Goal: Navigation & Orientation: Find specific page/section

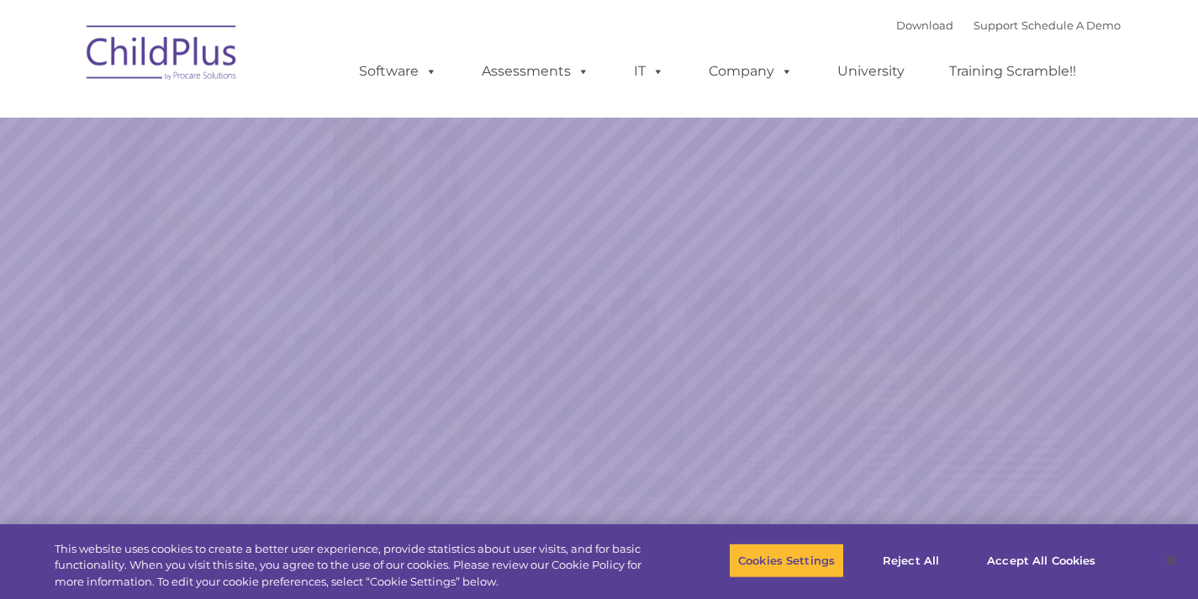
select select "MEDIUM"
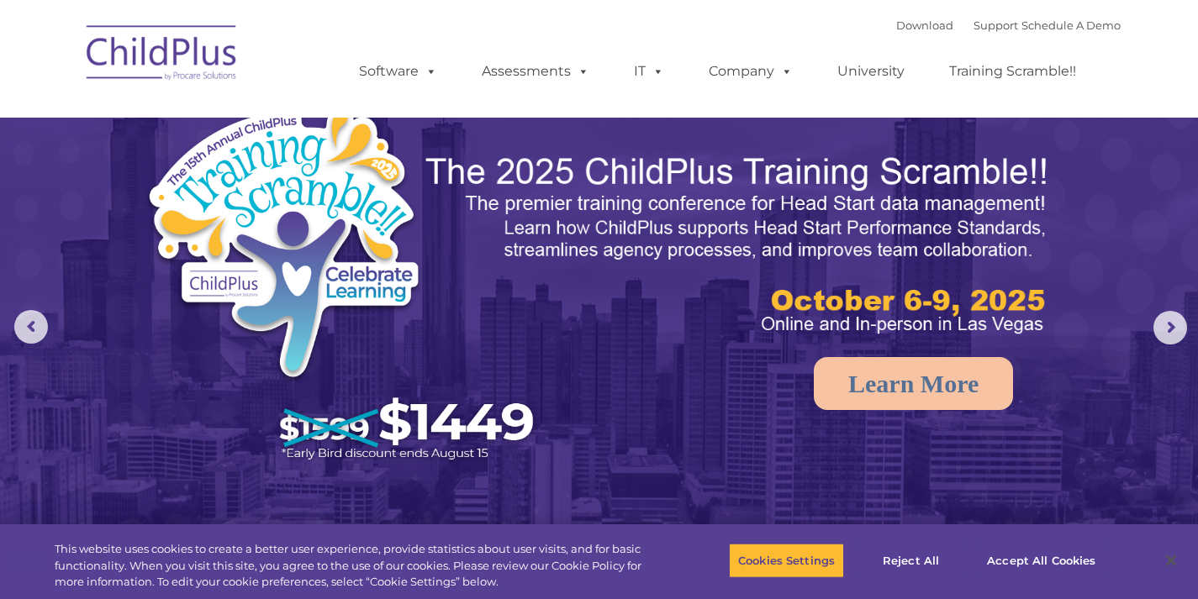
click at [174, 46] on img at bounding box center [162, 55] width 168 height 84
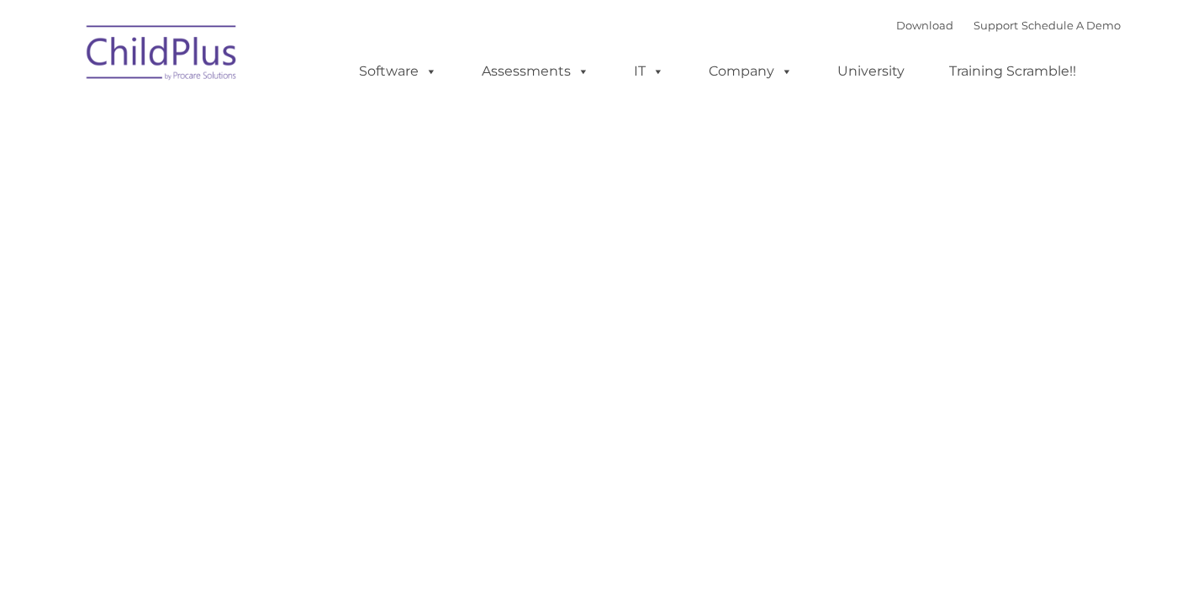
type input ""
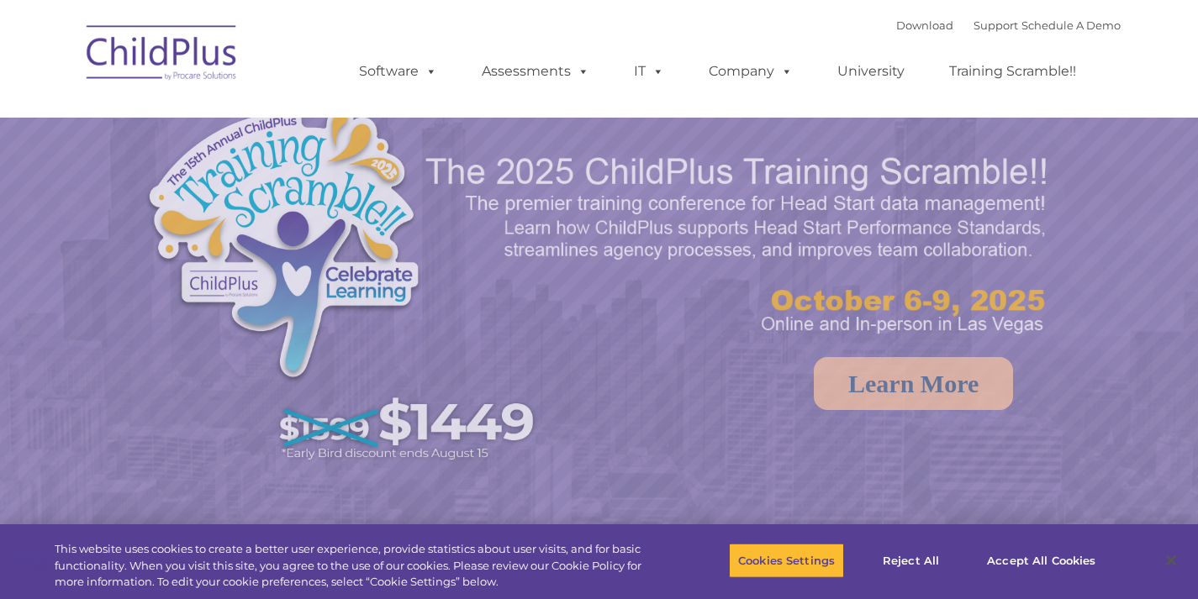
select select "MEDIUM"
